Goal: Find specific page/section

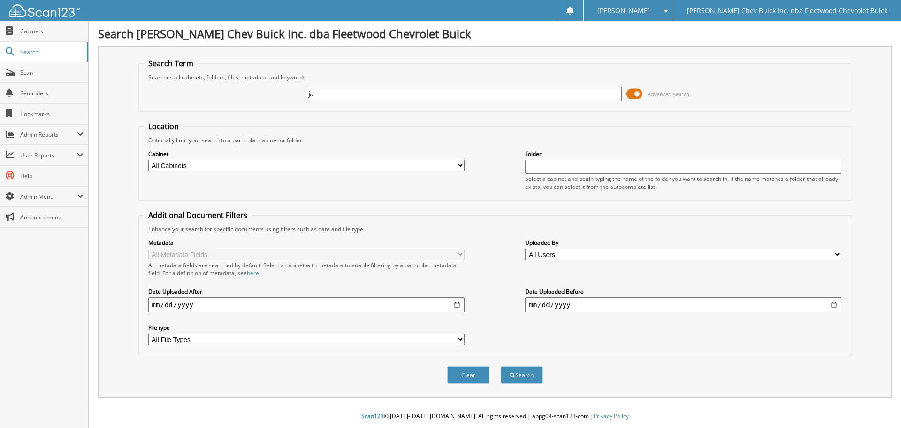
type input "j"
type input "[PERSON_NAME]"
click at [461, 165] on select "All Cabinets A/P BILL OF LADINGS BIRD DOG REF'S BUYBACKS CENSUS BUREAU CHARGE A…" at bounding box center [306, 166] width 316 height 12
select select "10316"
click at [148, 160] on select "All Cabinets A/P BILL OF LADINGS BIRD DOG REF'S BUYBACKS CENSUS BUREAU CHARGE A…" at bounding box center [306, 166] width 316 height 12
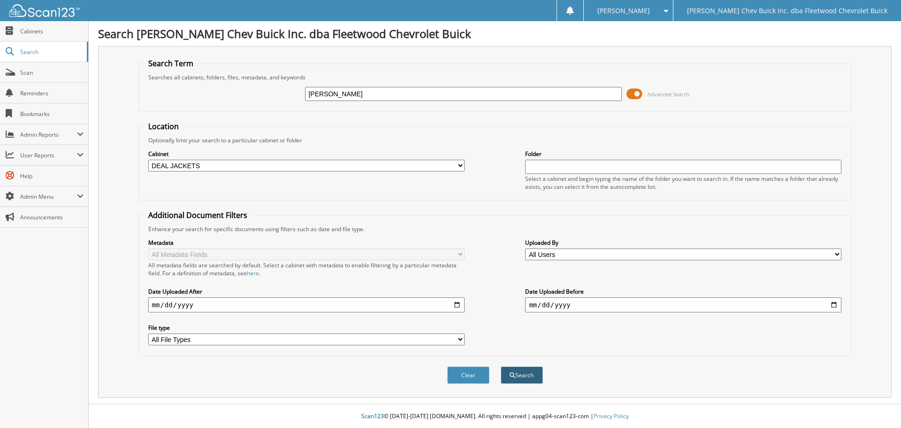
click at [528, 379] on button "Search" at bounding box center [522, 374] width 42 height 17
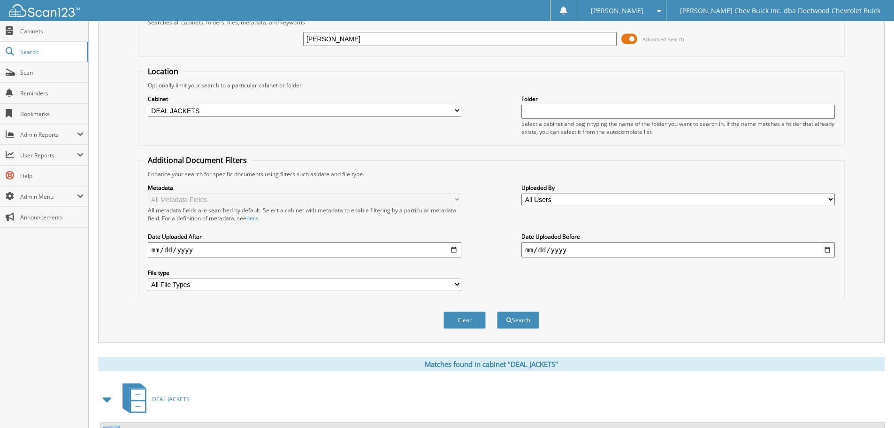
scroll to position [149, 0]
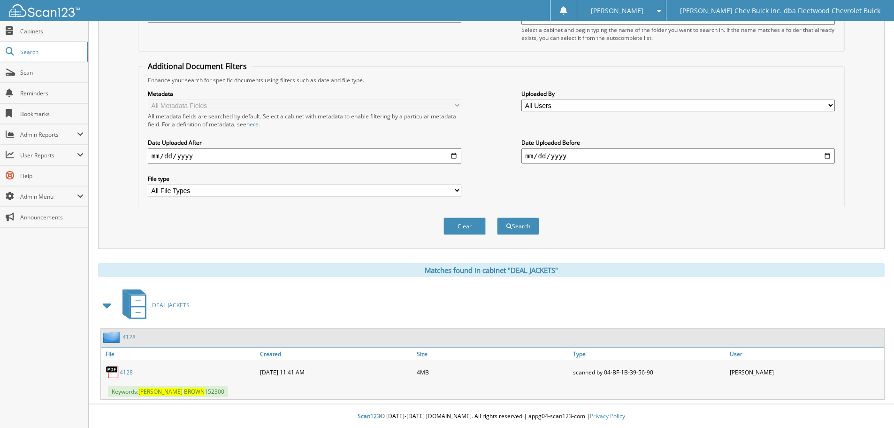
click at [125, 372] on link "4128" at bounding box center [126, 372] width 13 height 8
click at [53, 4] on img at bounding box center [44, 10] width 70 height 13
